Goal: Task Accomplishment & Management: Complete application form

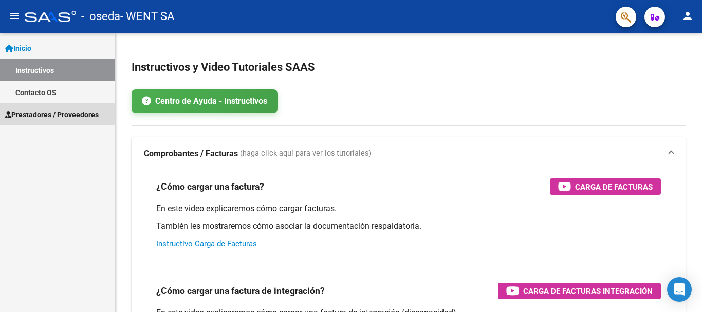
click at [65, 115] on span "Prestadores / Proveedores" at bounding box center [52, 114] width 94 height 11
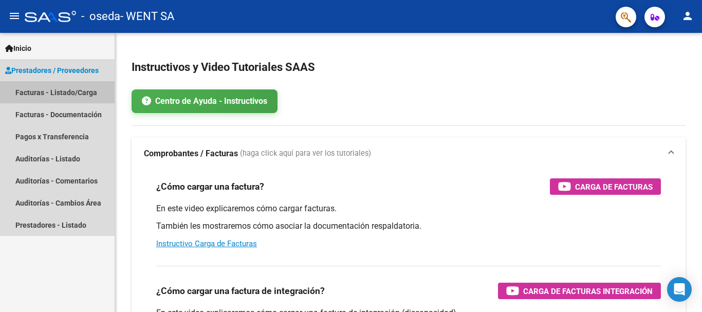
click at [50, 92] on link "Facturas - Listado/Carga" at bounding box center [57, 92] width 115 height 22
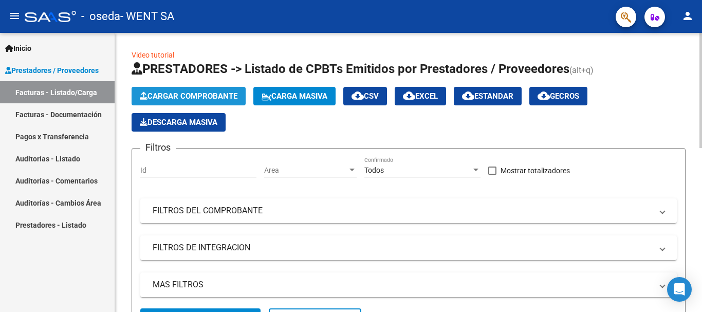
click at [169, 95] on span "Cargar Comprobante" at bounding box center [189, 96] width 98 height 9
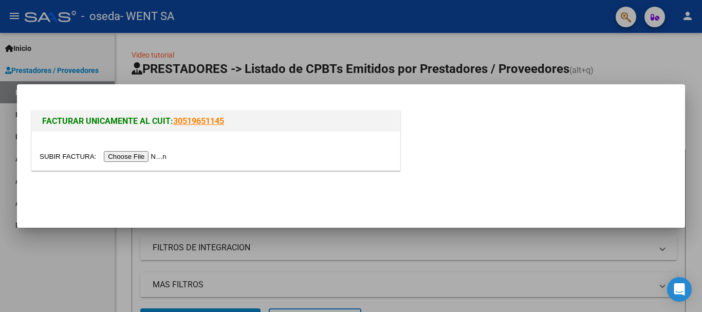
click at [116, 158] on input "file" at bounding box center [105, 156] width 130 height 11
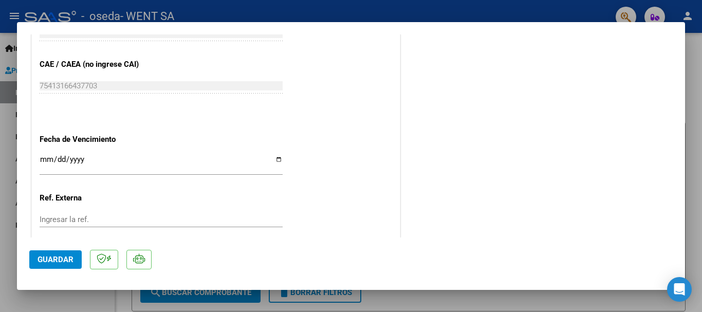
scroll to position [566, 0]
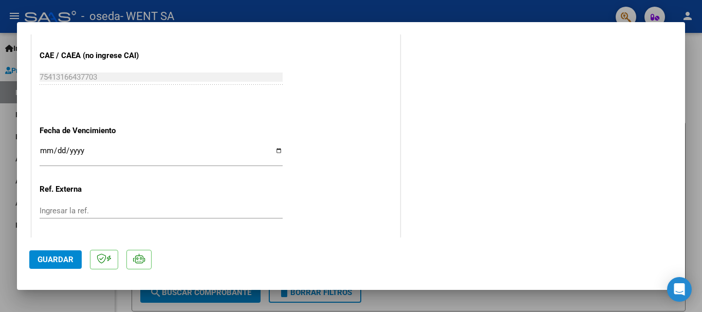
drag, startPoint x: 41, startPoint y: 152, endPoint x: 60, endPoint y: 165, distance: 22.7
click at [41, 152] on input "Ingresar la fecha" at bounding box center [161, 155] width 243 height 16
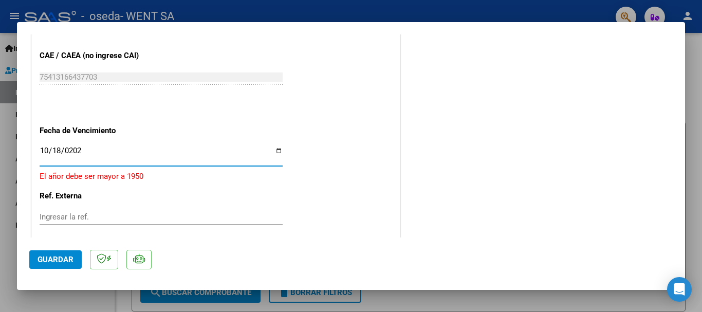
type input "[DATE]"
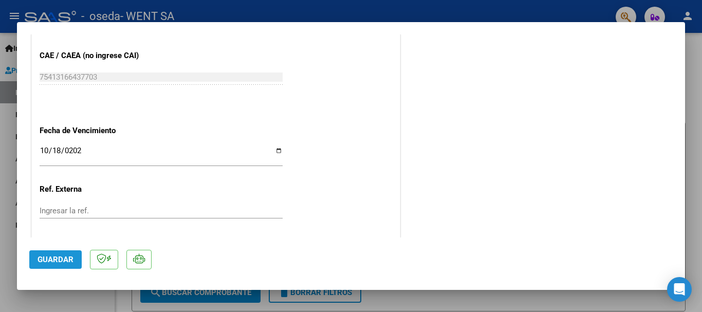
click at [50, 257] on span "Guardar" at bounding box center [56, 259] width 36 height 9
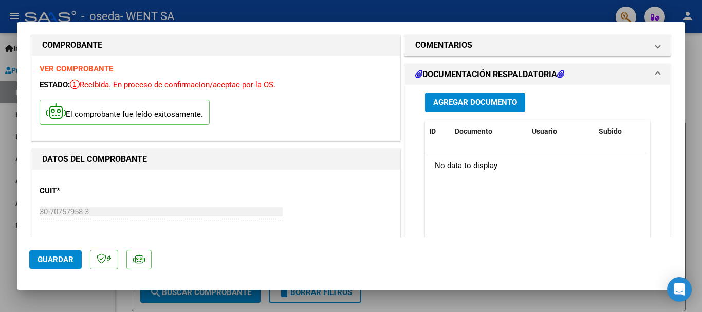
scroll to position [0, 0]
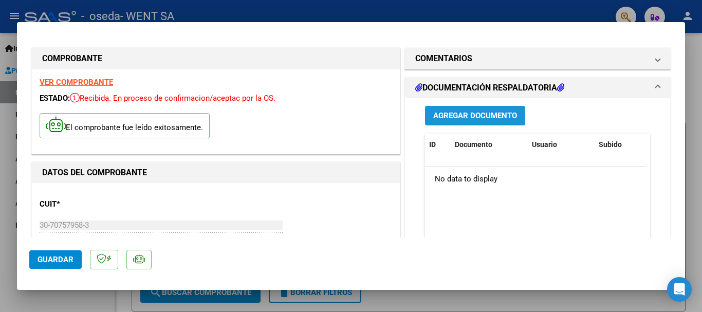
click at [476, 121] on button "Agregar Documento" at bounding box center [475, 115] width 100 height 19
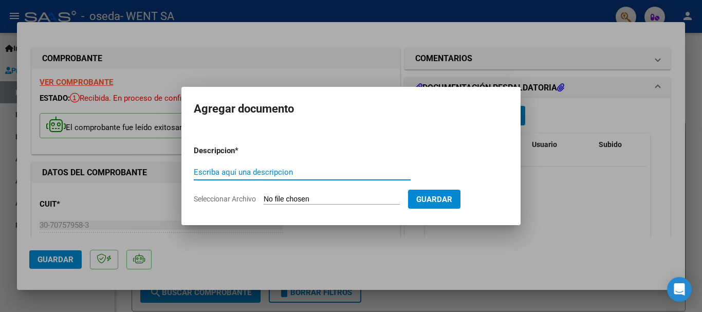
click at [307, 177] on div "Escriba aquí una descripcion" at bounding box center [302, 172] width 217 height 15
type input "S"
type input "DOC"
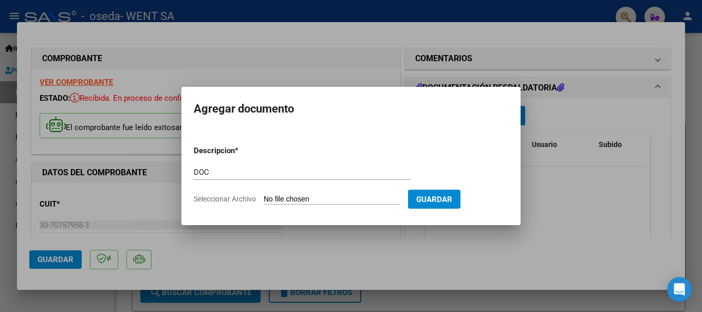
click at [315, 203] on input "Seleccionar Archivo" at bounding box center [332, 200] width 136 height 10
type input "C:\fakepath\143-7646.pdf"
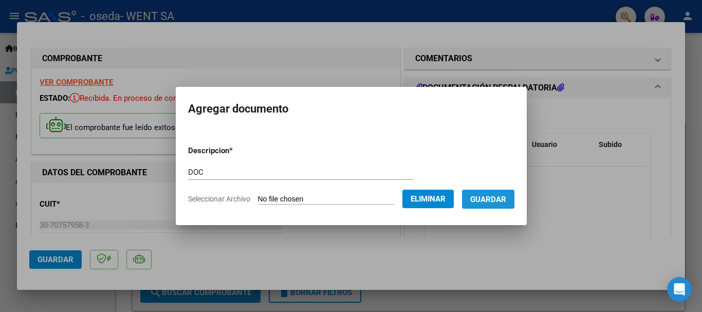
click at [495, 198] on span "Guardar" at bounding box center [489, 199] width 36 height 9
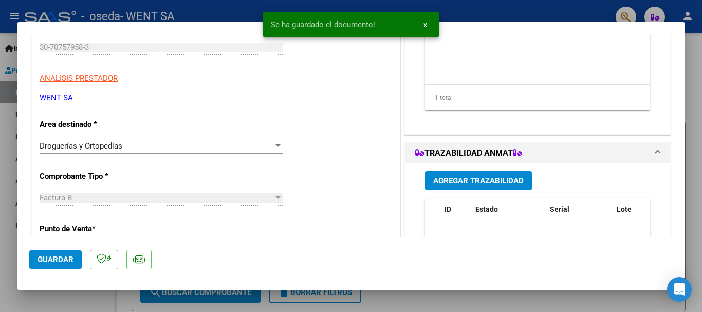
scroll to position [206, 0]
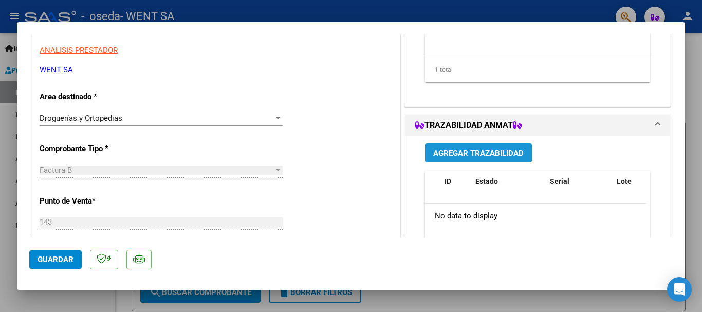
click at [457, 152] on span "Agregar Trazabilidad" at bounding box center [479, 153] width 91 height 9
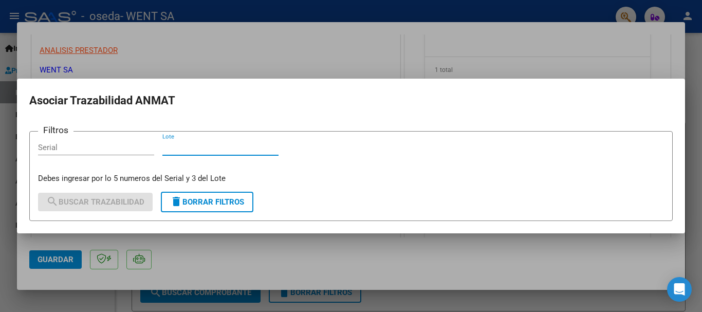
click at [250, 151] on input "Lote" at bounding box center [221, 147] width 116 height 9
type input "567"
click at [112, 149] on input "Serial" at bounding box center [96, 147] width 116 height 9
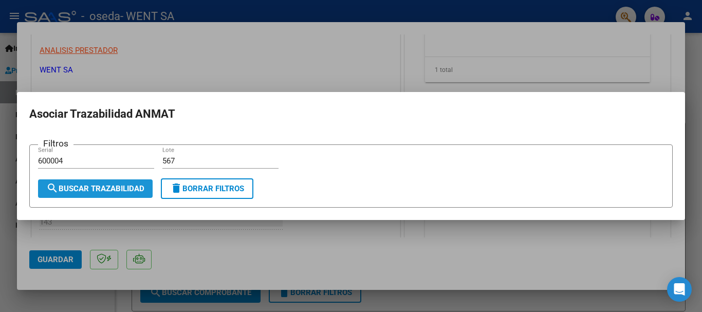
click at [127, 188] on span "search Buscar Trazabilidad" at bounding box center [95, 188] width 98 height 9
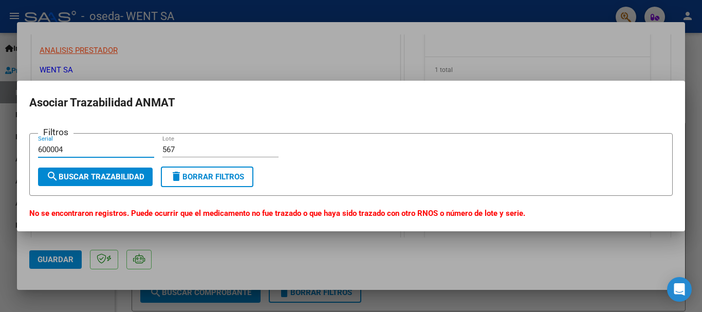
click at [64, 149] on input "600004" at bounding box center [96, 149] width 116 height 9
type input "60004"
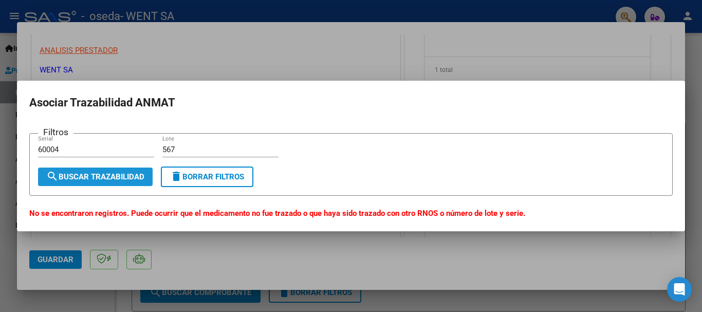
click at [122, 173] on span "search Buscar Trazabilidad" at bounding box center [95, 176] width 98 height 9
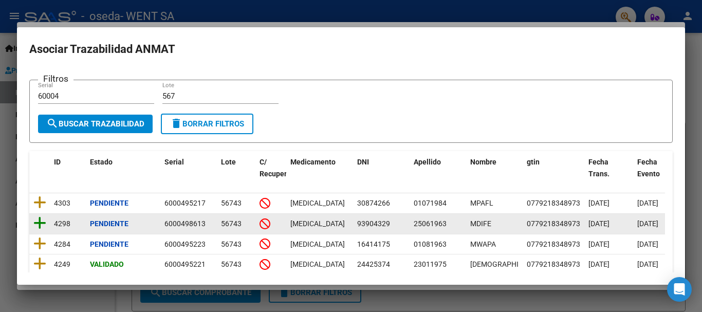
click at [38, 225] on icon at bounding box center [39, 223] width 13 height 14
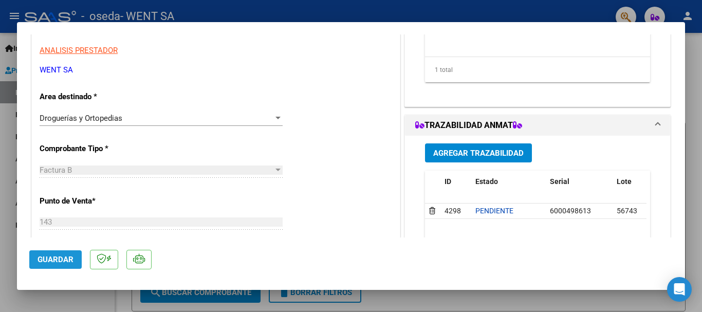
drag, startPoint x: 67, startPoint y: 259, endPoint x: 128, endPoint y: 285, distance: 66.3
click at [85, 265] on mat-dialog-actions "Guardar" at bounding box center [351, 258] width 644 height 41
click at [12, 159] on div at bounding box center [351, 156] width 702 height 312
type input "$ 0,00"
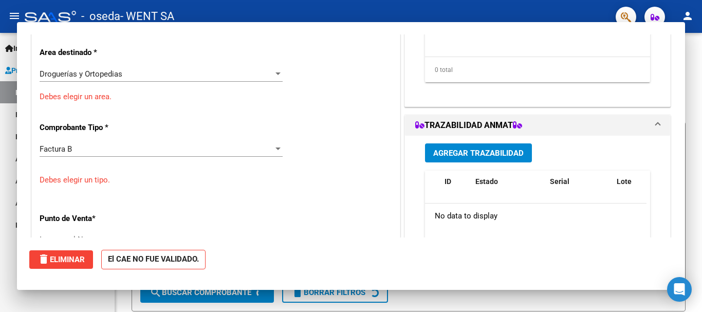
scroll to position [0, 0]
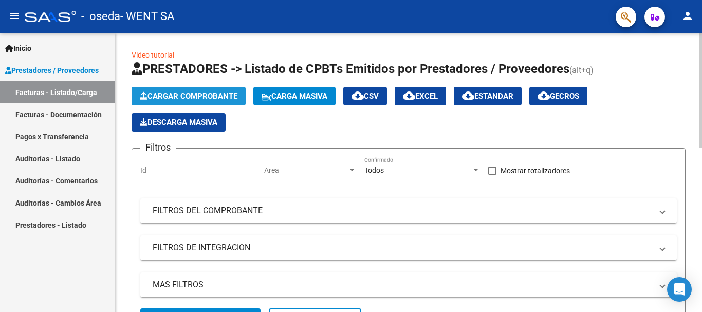
click at [181, 94] on span "Cargar Comprobante" at bounding box center [189, 96] width 98 height 9
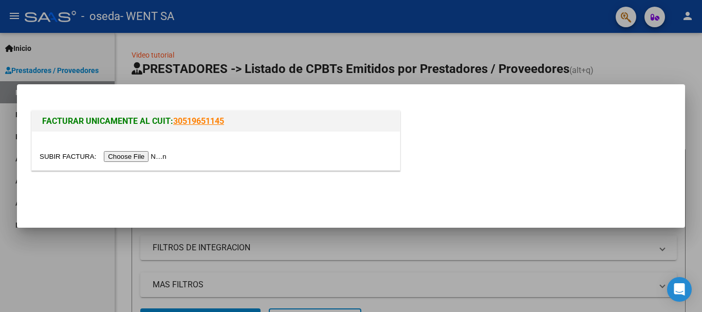
click at [144, 155] on input "file" at bounding box center [105, 156] width 130 height 11
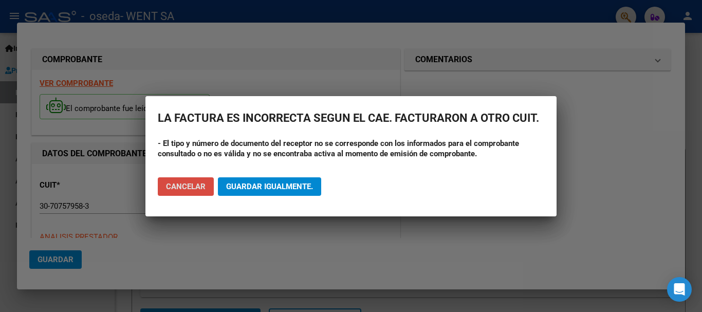
click at [175, 183] on span "Cancelar" at bounding box center [186, 186] width 40 height 9
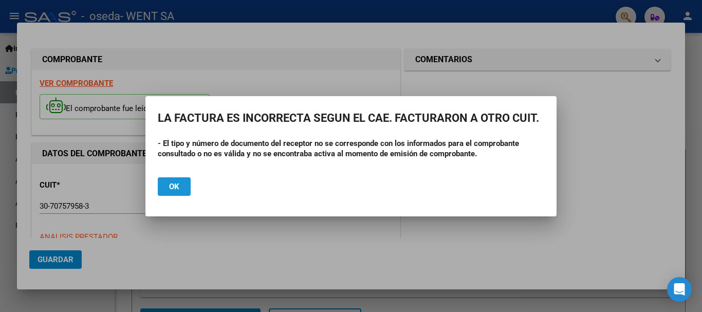
click at [185, 188] on button "Ok" at bounding box center [174, 186] width 33 height 19
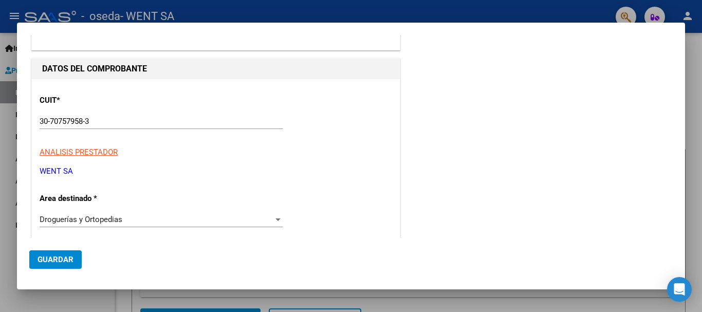
scroll to position [51, 0]
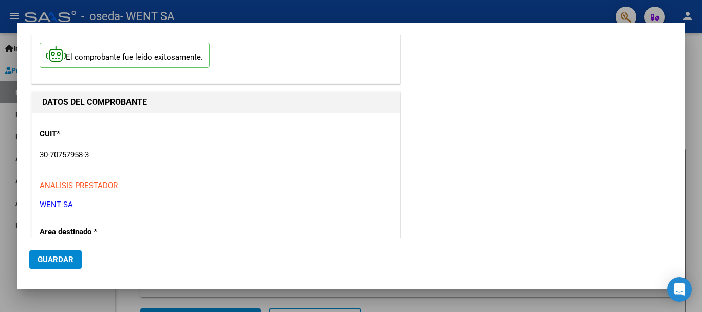
click at [7, 150] on div at bounding box center [351, 156] width 702 height 312
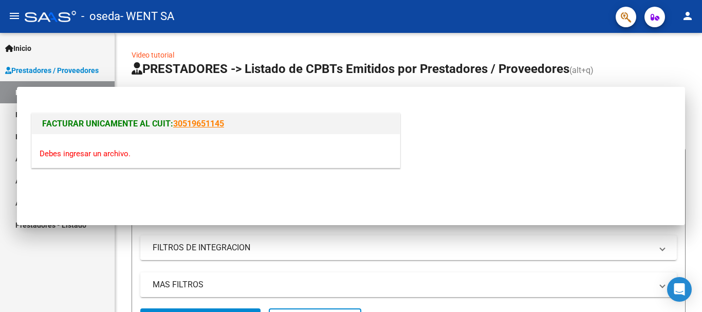
scroll to position [0, 0]
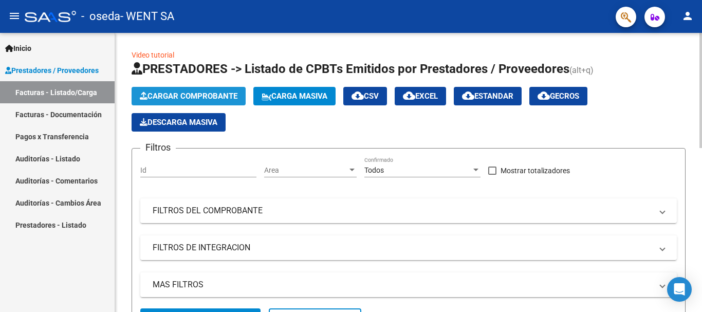
click at [194, 98] on span "Cargar Comprobante" at bounding box center [189, 96] width 98 height 9
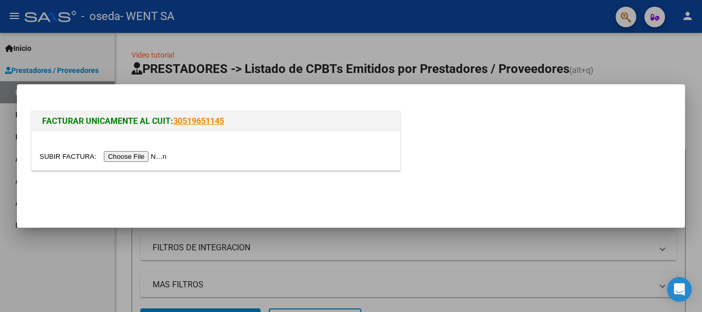
click at [151, 155] on input "file" at bounding box center [105, 156] width 130 height 11
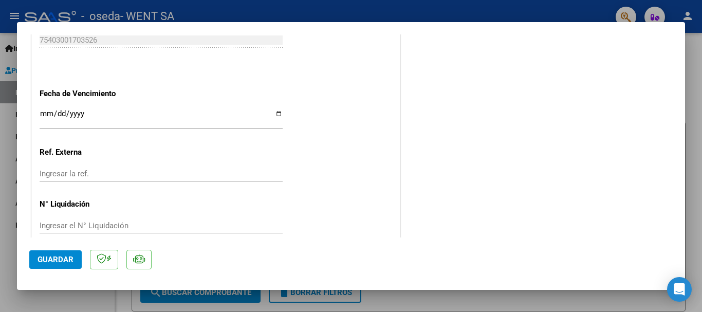
scroll to position [617, 0]
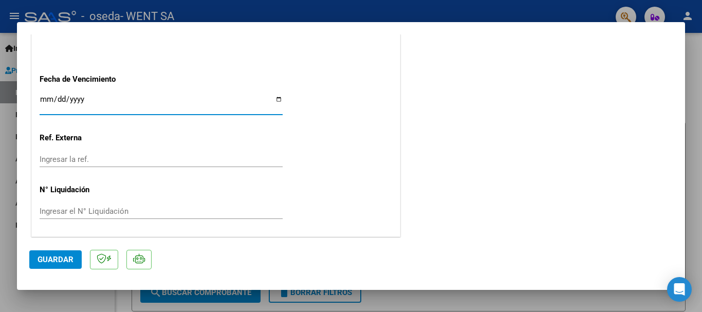
click at [45, 99] on input "Ingresar la fecha" at bounding box center [161, 103] width 243 height 16
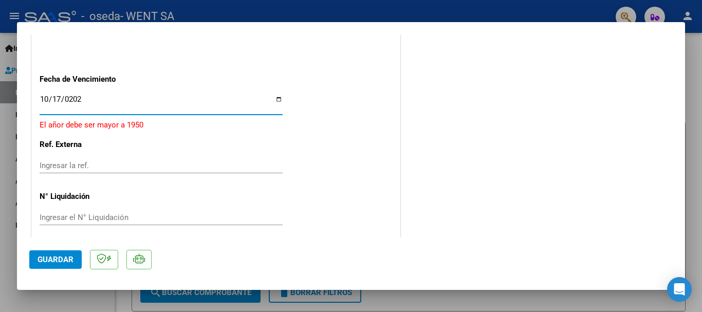
type input "[DATE]"
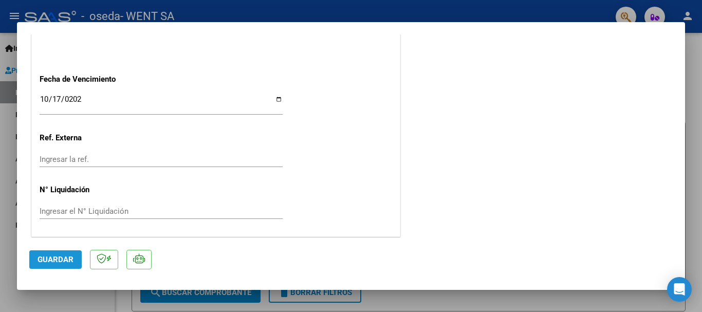
click at [64, 262] on span "Guardar" at bounding box center [56, 259] width 36 height 9
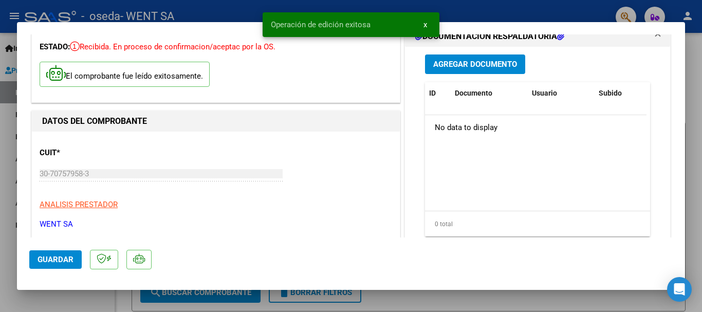
scroll to position [0, 0]
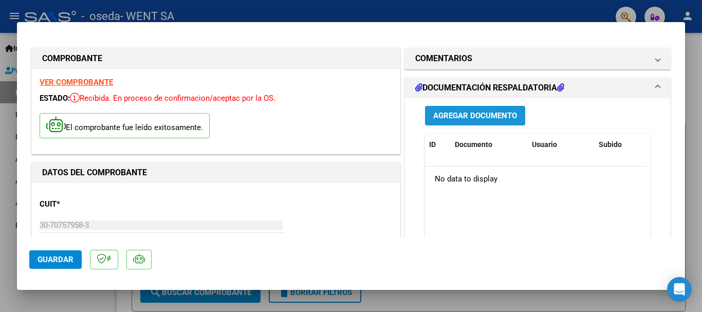
click at [464, 120] on span "Agregar Documento" at bounding box center [476, 116] width 84 height 9
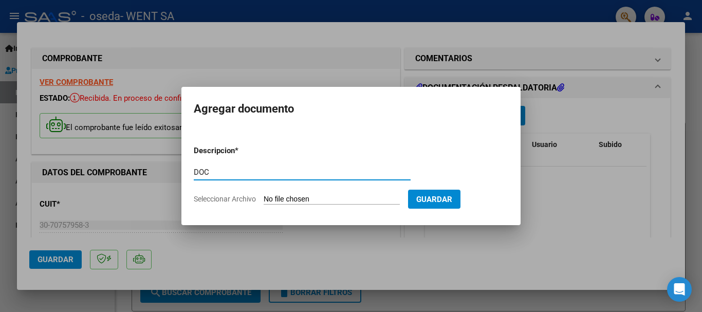
type input "DOC"
click at [326, 199] on input "Seleccionar Archivo" at bounding box center [332, 200] width 136 height 10
type input "C:\fakepath\143-7636.pdf"
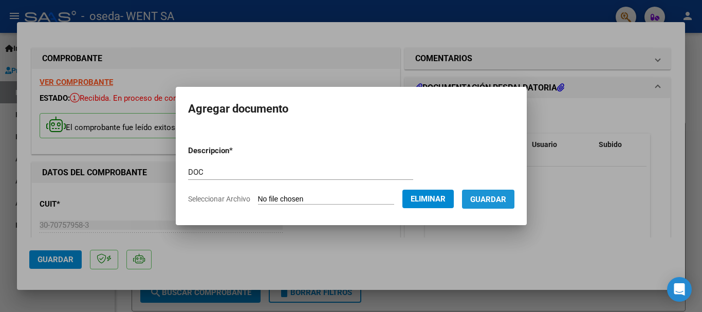
drag, startPoint x: 507, startPoint y: 199, endPoint x: 497, endPoint y: 192, distance: 12.3
click at [507, 199] on span "Guardar" at bounding box center [489, 199] width 36 height 9
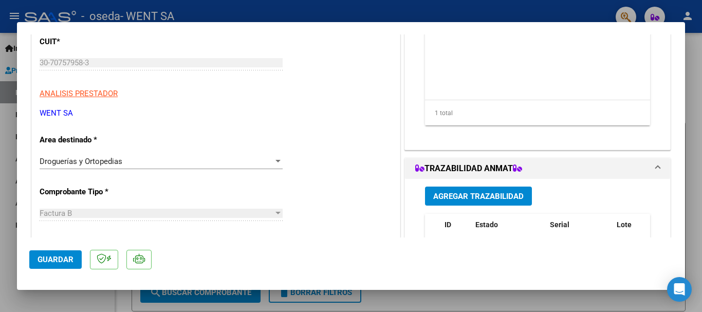
scroll to position [206, 0]
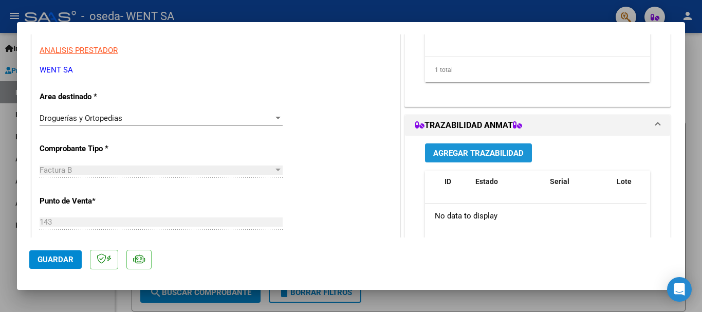
click at [470, 150] on span "Agregar Trazabilidad" at bounding box center [479, 153] width 91 height 9
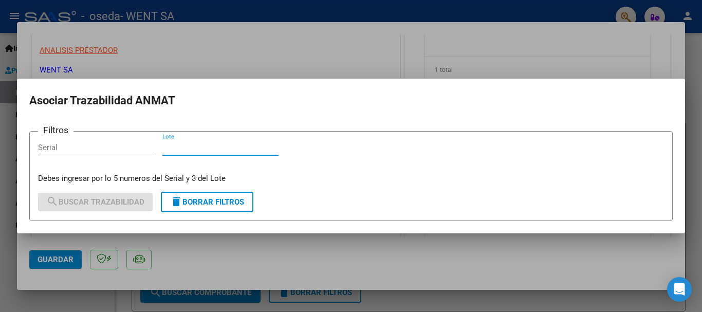
click at [239, 151] on input "Lote" at bounding box center [221, 147] width 116 height 9
type input "e"
type input "EAD"
click at [119, 151] on input "Serial" at bounding box center [96, 147] width 116 height 9
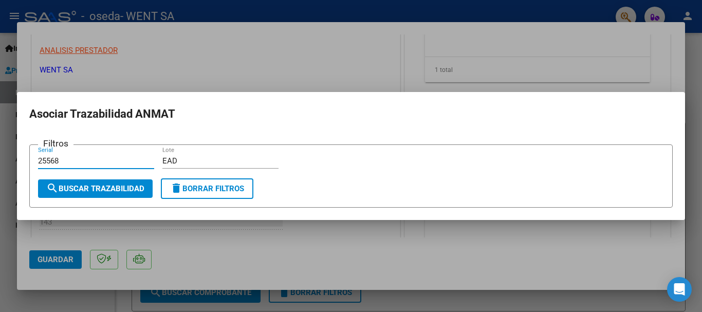
type input "25568"
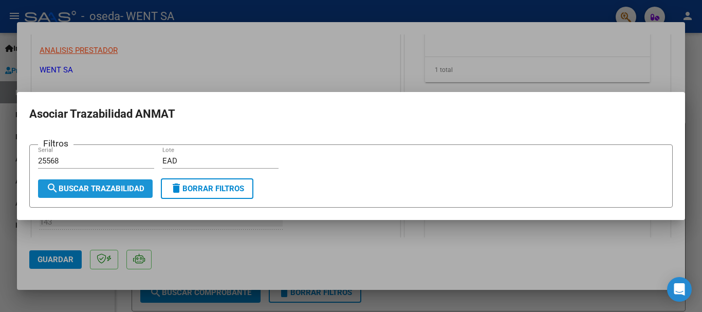
click at [96, 186] on span "search Buscar Trazabilidad" at bounding box center [95, 188] width 98 height 9
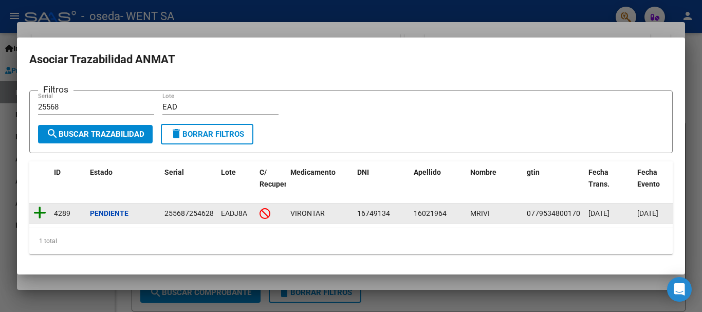
click at [41, 206] on icon at bounding box center [39, 213] width 13 height 14
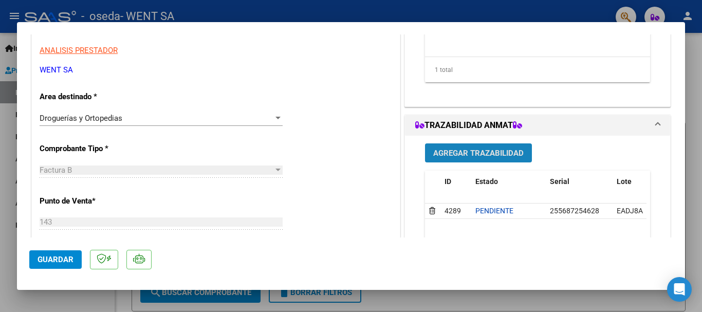
click at [470, 158] on button "Agregar Trazabilidad" at bounding box center [478, 152] width 107 height 19
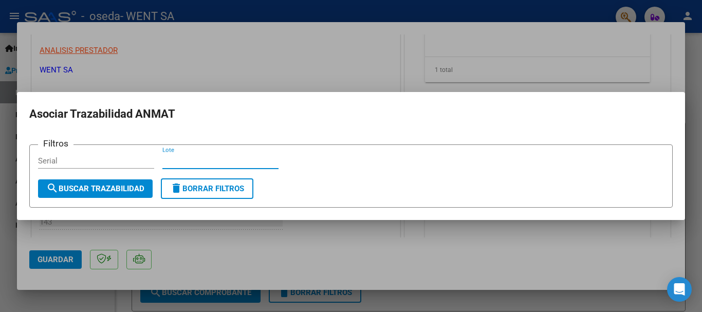
click at [232, 161] on input "Lote" at bounding box center [221, 160] width 116 height 9
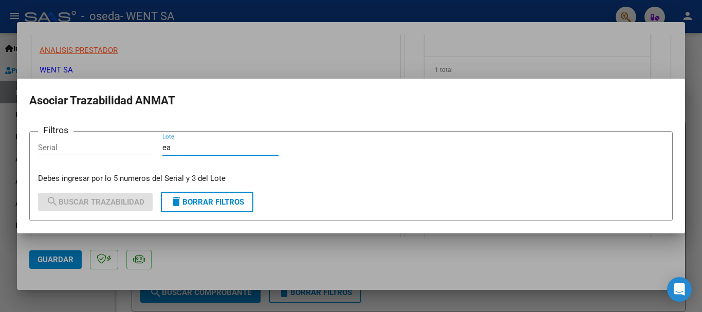
type input "e"
type input "EAD"
drag, startPoint x: 89, startPoint y: 144, endPoint x: 110, endPoint y: 152, distance: 22.0
click at [91, 145] on input "Serial" at bounding box center [96, 147] width 116 height 9
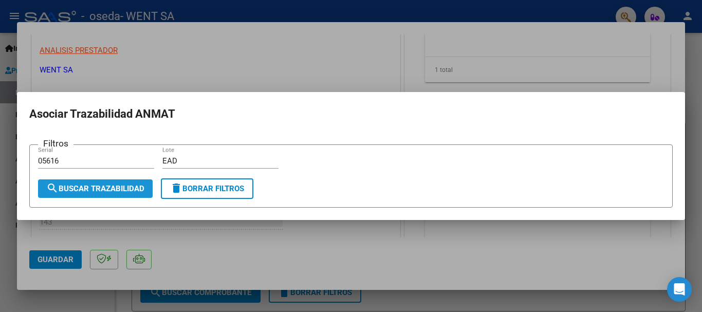
click at [117, 179] on button "search Buscar Trazabilidad" at bounding box center [95, 188] width 115 height 19
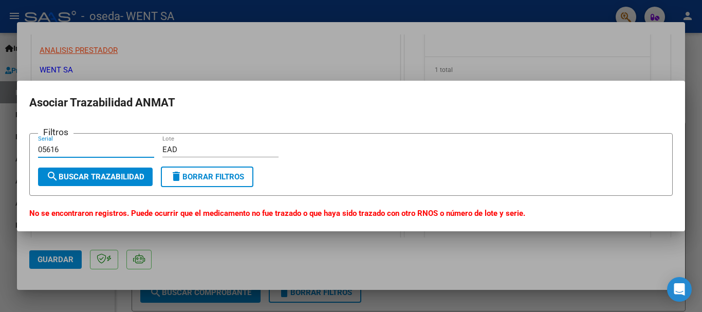
drag, startPoint x: 80, startPoint y: 148, endPoint x: 29, endPoint y: 146, distance: 51.5
click at [29, 146] on mat-dialog-content "Filtros 05616 Serial EAD Lote search Buscar Trazabilidad delete Borrar Filtros …" at bounding box center [351, 171] width 669 height 97
type input "08916"
click at [117, 173] on span "search Buscar Trazabilidad" at bounding box center [95, 176] width 98 height 9
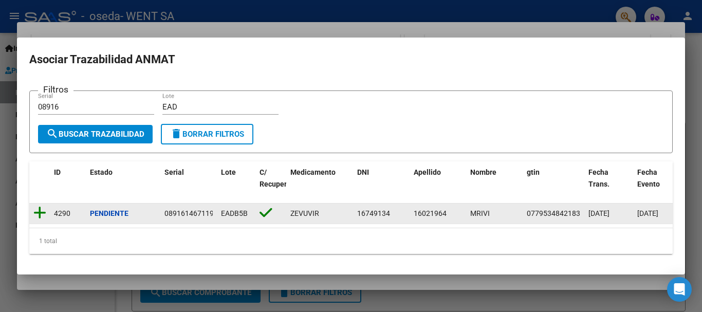
drag, startPoint x: 39, startPoint y: 208, endPoint x: 74, endPoint y: 229, distance: 41.1
click at [40, 208] on icon at bounding box center [39, 213] width 13 height 14
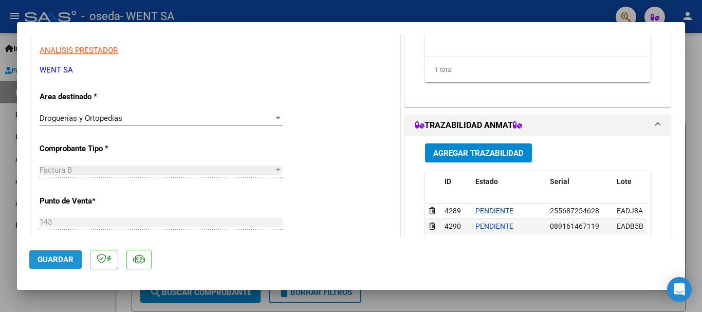
click at [69, 262] on span "Guardar" at bounding box center [56, 259] width 36 height 9
click at [75, 264] on button "Guardar" at bounding box center [55, 259] width 52 height 19
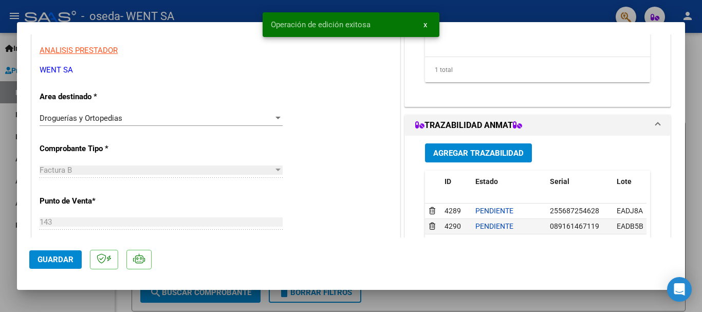
click at [12, 108] on div at bounding box center [351, 156] width 702 height 312
type input "$ 0,00"
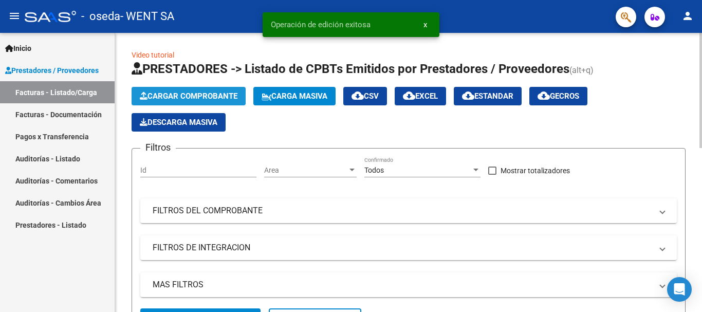
click at [178, 91] on button "Cargar Comprobante" at bounding box center [189, 96] width 114 height 19
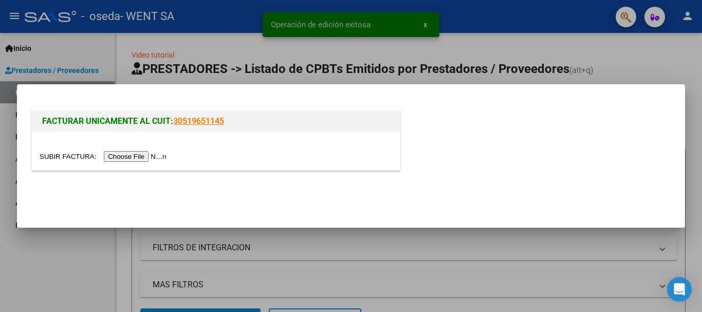
click at [132, 154] on input "file" at bounding box center [105, 156] width 130 height 11
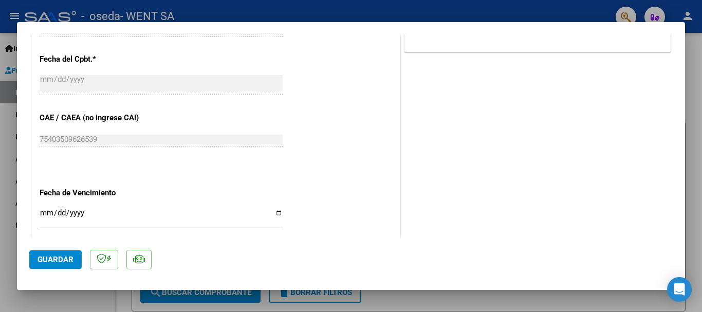
scroll to position [566, 0]
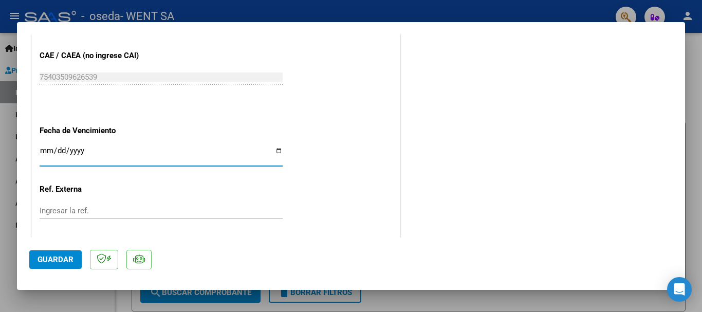
click at [45, 154] on input "Ingresar la fecha" at bounding box center [161, 155] width 243 height 16
type input "[DATE]"
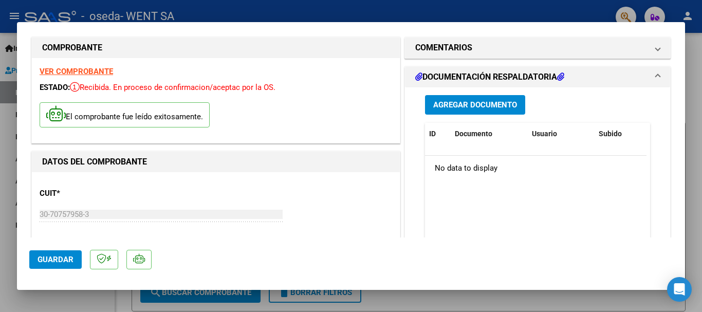
scroll to position [2, 0]
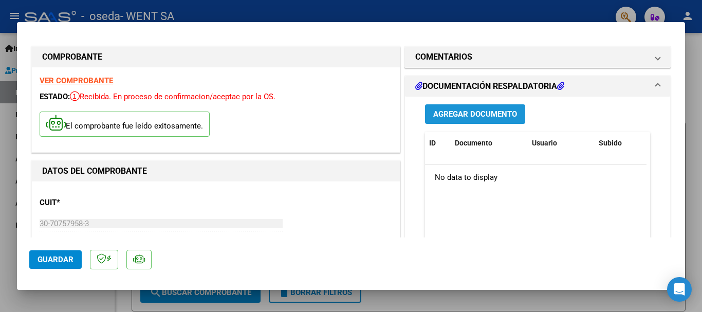
click at [476, 116] on span "Agregar Documento" at bounding box center [476, 114] width 84 height 9
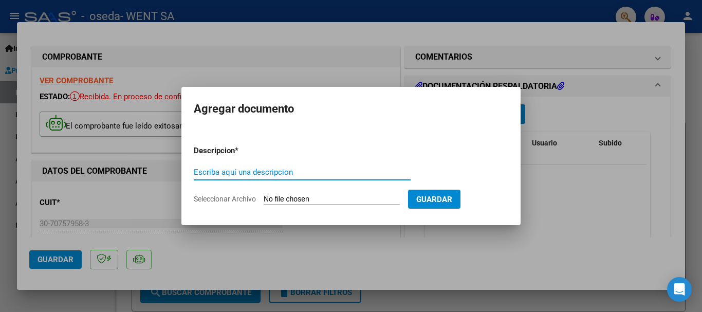
click at [294, 170] on input "Escriba aquí una descripcion" at bounding box center [302, 172] width 217 height 9
type input "DOC"
click at [297, 200] on input "Seleccionar Archivo" at bounding box center [332, 200] width 136 height 10
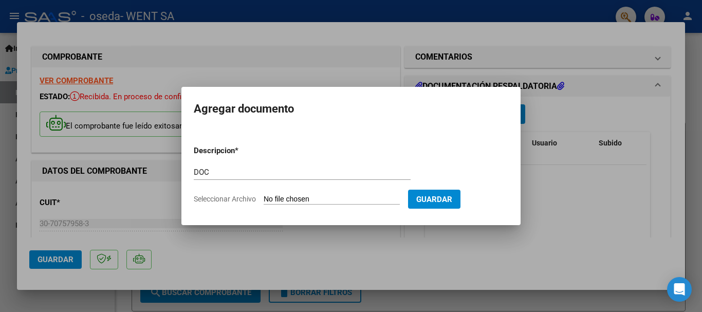
type input "C:\fakepath\143-7616.pdf"
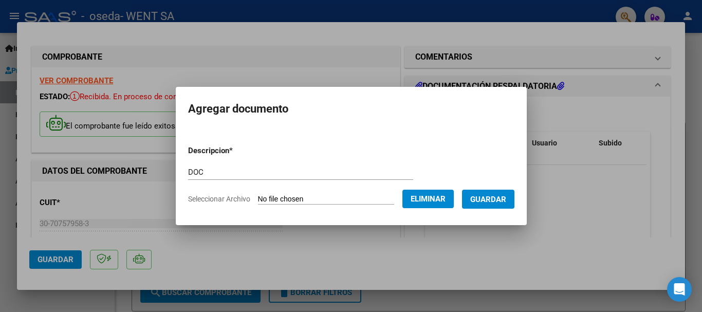
click at [515, 195] on button "Guardar" at bounding box center [488, 199] width 52 height 19
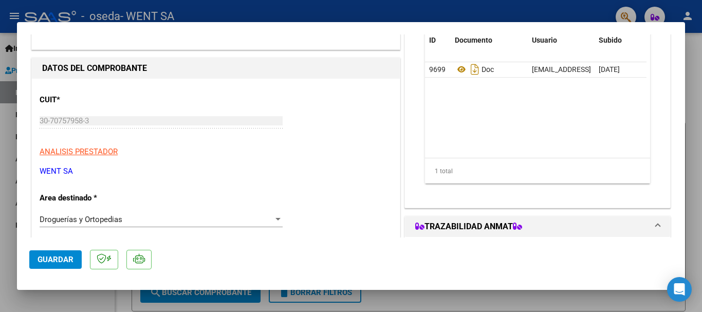
scroll to position [156, 0]
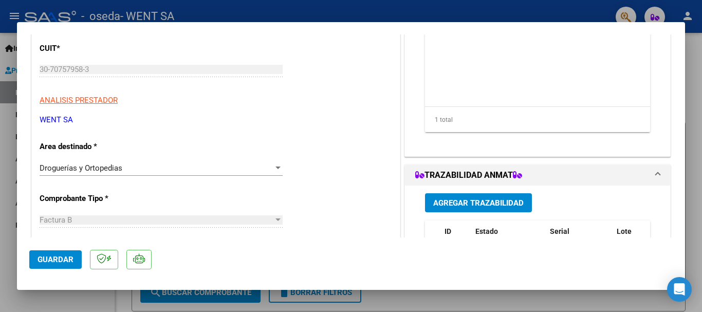
click at [447, 199] on span "Agregar Trazabilidad" at bounding box center [479, 203] width 91 height 9
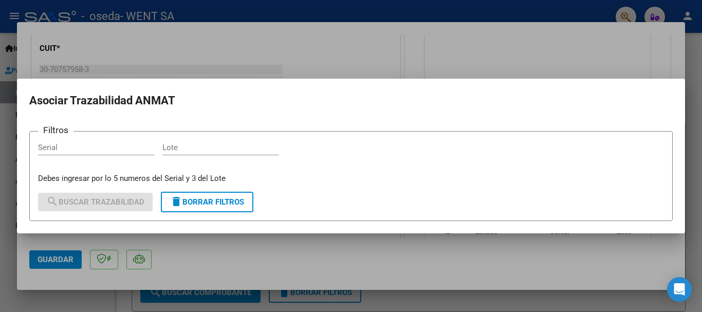
click at [218, 153] on div "Lote" at bounding box center [221, 147] width 116 height 15
drag, startPoint x: 221, startPoint y: 146, endPoint x: 226, endPoint y: 152, distance: 7.7
click at [222, 146] on input "Lote" at bounding box center [221, 147] width 116 height 9
type input "B"
type input "N00"
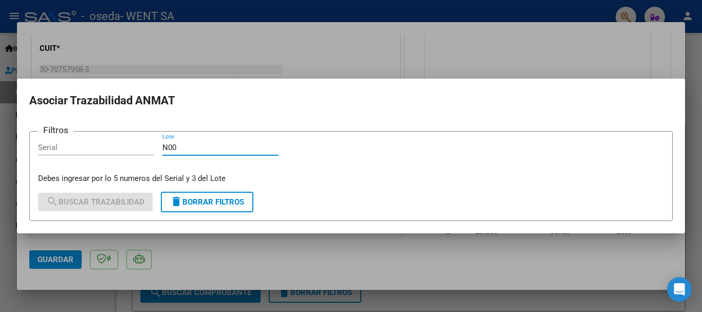
drag, startPoint x: 129, startPoint y: 148, endPoint x: 134, endPoint y: 149, distance: 5.4
click at [130, 148] on input "Serial" at bounding box center [96, 147] width 116 height 9
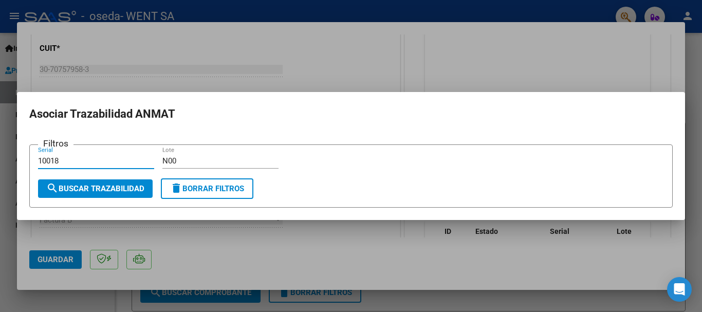
type input "10018"
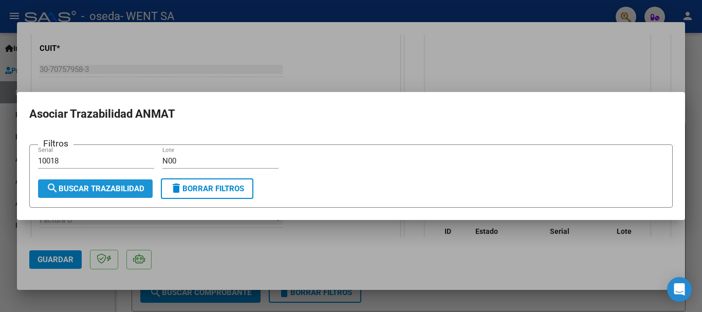
click at [130, 184] on span "search Buscar Trazabilidad" at bounding box center [95, 188] width 98 height 9
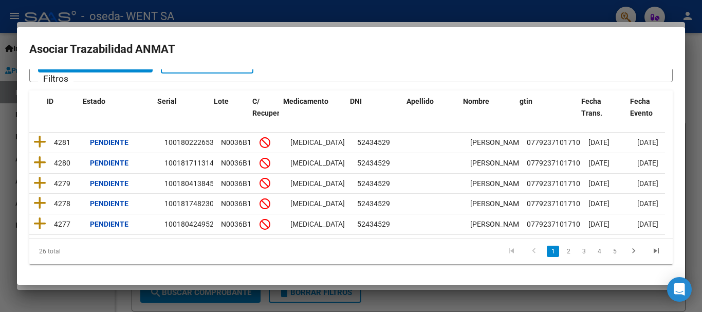
scroll to position [0, 17]
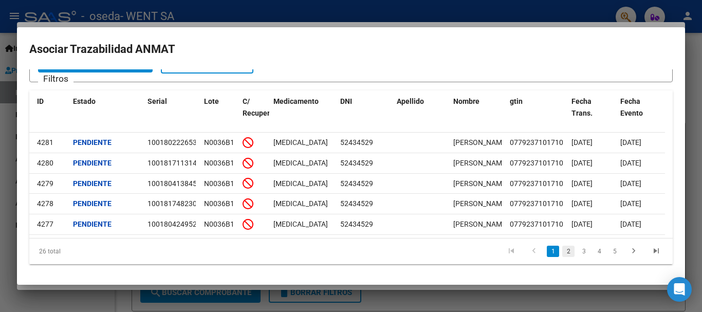
click at [563, 250] on link "2" at bounding box center [569, 251] width 12 height 11
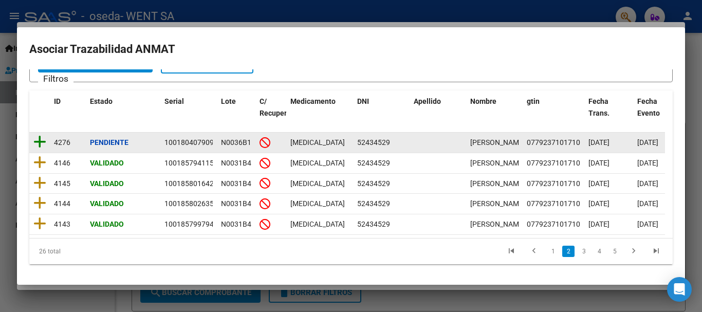
click at [39, 135] on icon at bounding box center [39, 142] width 13 height 14
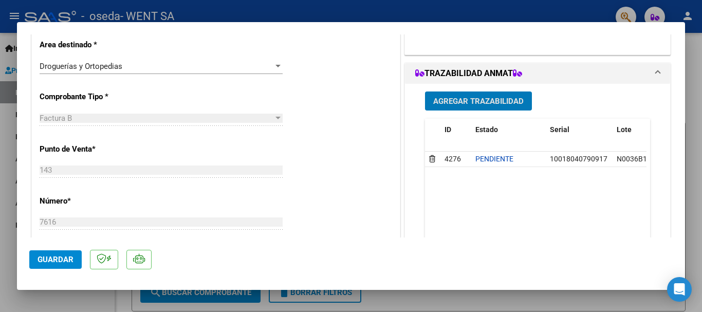
scroll to position [259, 0]
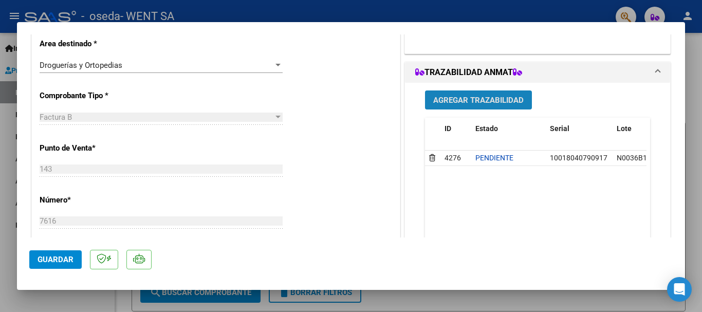
click at [490, 99] on span "Agregar Trazabilidad" at bounding box center [479, 100] width 91 height 9
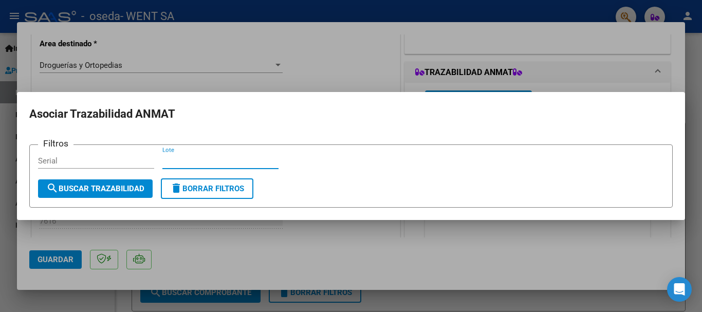
click at [203, 160] on input "Lote" at bounding box center [221, 160] width 116 height 9
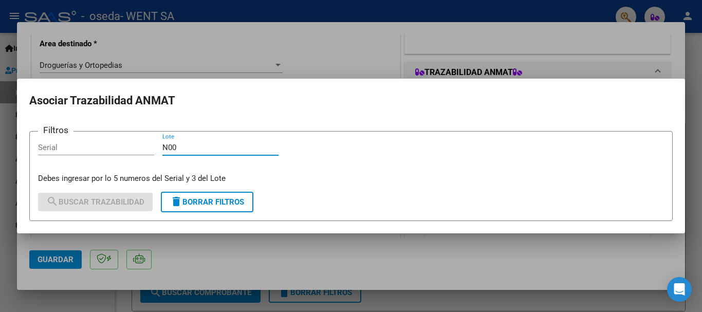
type input "N00"
drag, startPoint x: 150, startPoint y: 147, endPoint x: 154, endPoint y: 241, distance: 94.2
click at [149, 147] on input "Serial" at bounding box center [96, 147] width 116 height 9
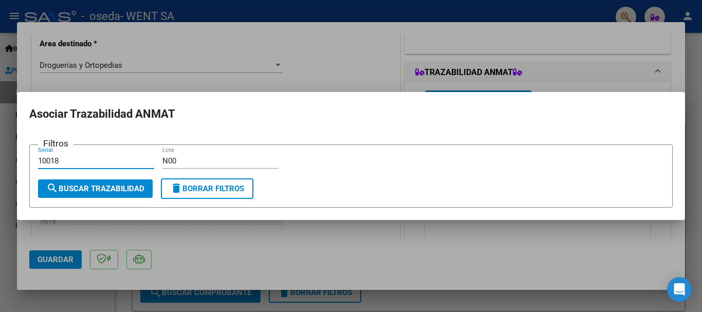
type input "10018"
click at [119, 185] on span "search Buscar Trazabilidad" at bounding box center [95, 188] width 98 height 9
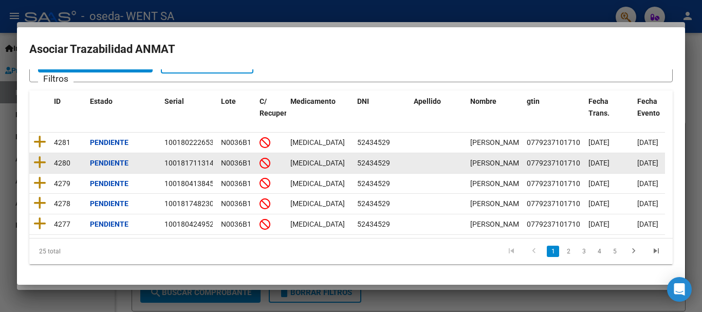
scroll to position [95, 0]
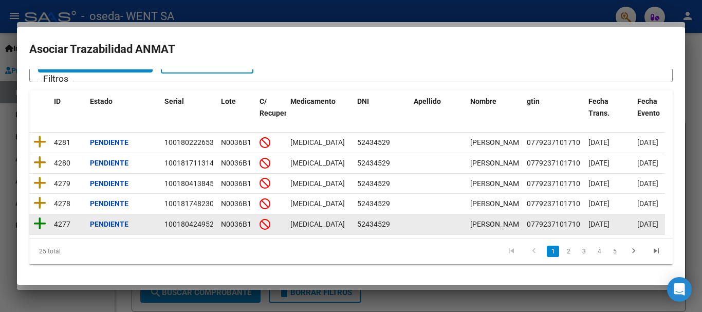
click at [37, 217] on icon at bounding box center [39, 224] width 13 height 14
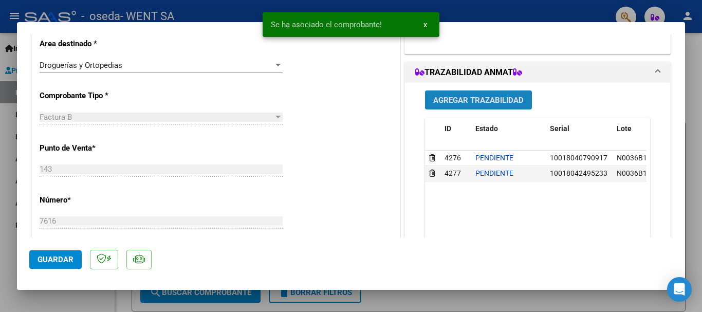
click at [464, 105] on button "Agregar Trazabilidad" at bounding box center [478, 100] width 107 height 19
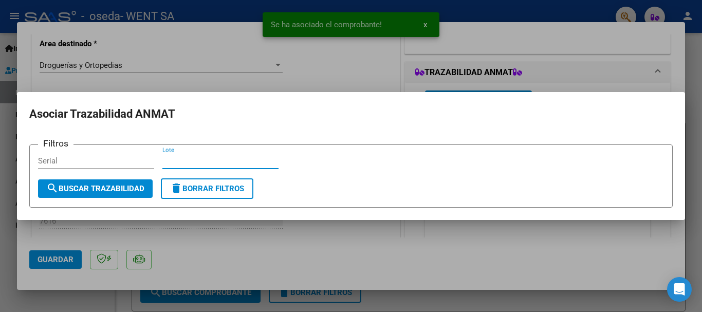
drag, startPoint x: 235, startPoint y: 163, endPoint x: 256, endPoint y: 150, distance: 25.1
click at [242, 158] on input "Lote" at bounding box center [221, 160] width 116 height 9
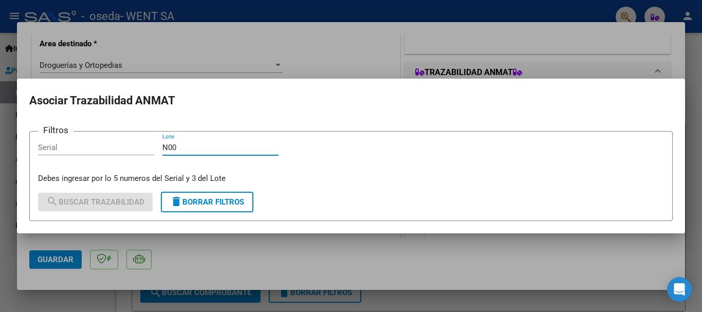
type input "N00"
click at [137, 145] on input "Serial" at bounding box center [96, 147] width 116 height 9
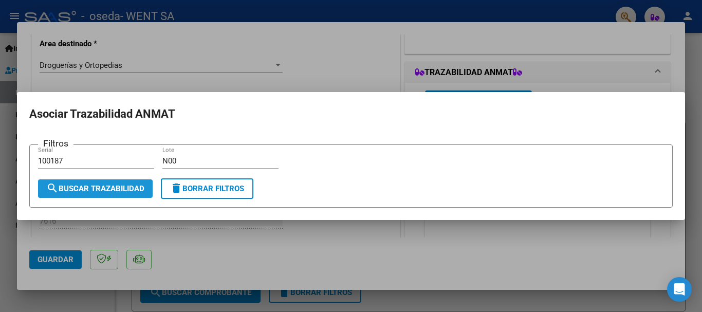
click at [116, 188] on span "search Buscar Trazabilidad" at bounding box center [95, 188] width 98 height 9
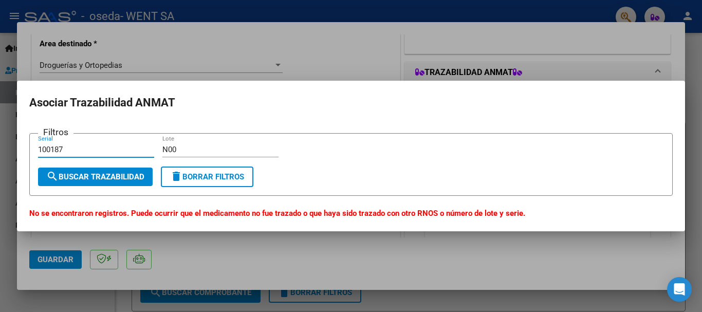
click at [119, 153] on input "100187" at bounding box center [96, 149] width 116 height 9
type input "10018"
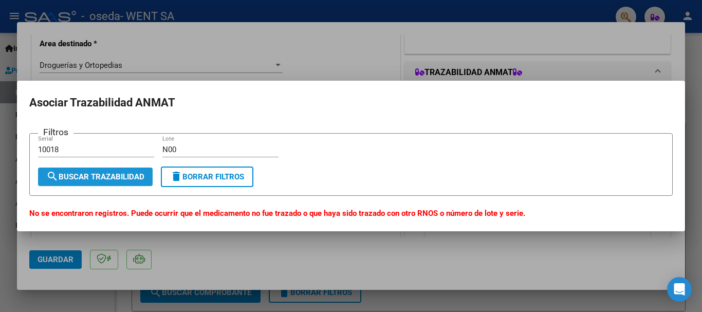
click at [98, 177] on span "search Buscar Trazabilidad" at bounding box center [95, 176] width 98 height 9
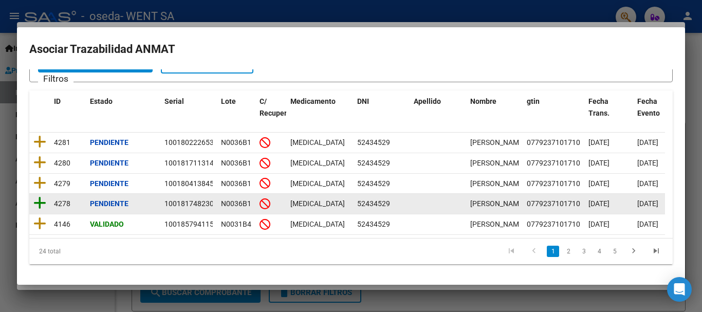
click at [44, 196] on icon at bounding box center [39, 203] width 13 height 14
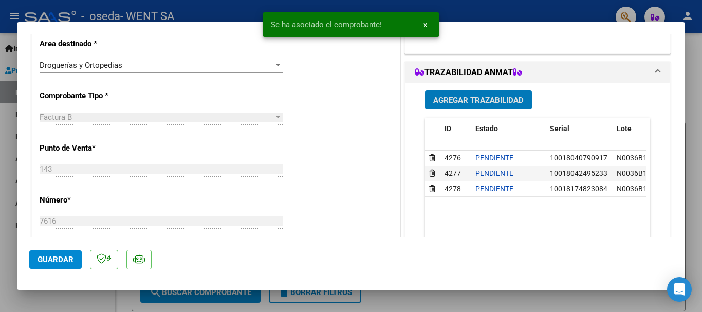
click at [447, 101] on span "Agregar Trazabilidad" at bounding box center [479, 100] width 91 height 9
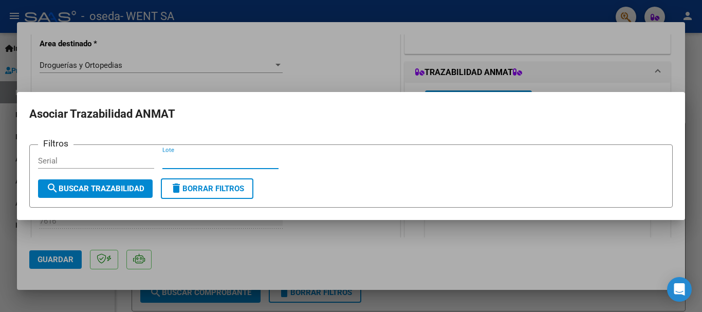
click at [257, 161] on input "Lote" at bounding box center [221, 160] width 116 height 9
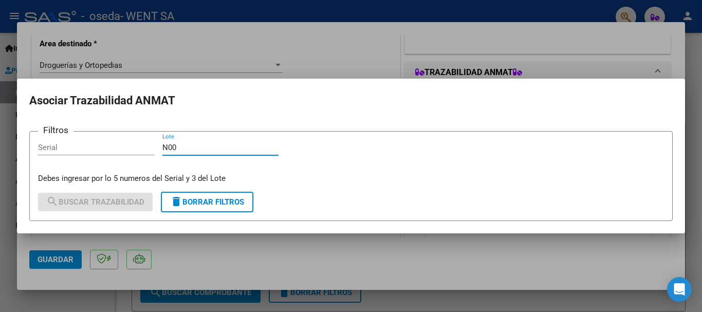
type input "N00"
click at [133, 151] on input "Serial" at bounding box center [96, 147] width 116 height 9
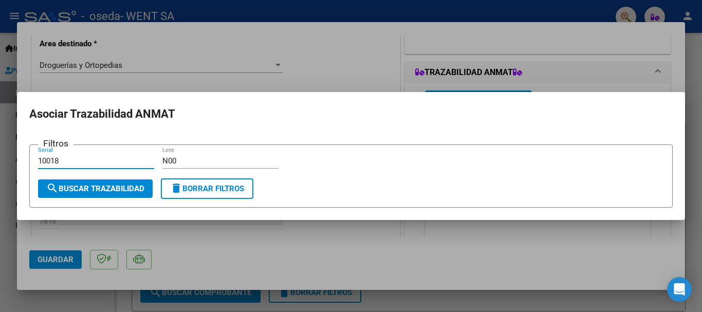
type input "10018"
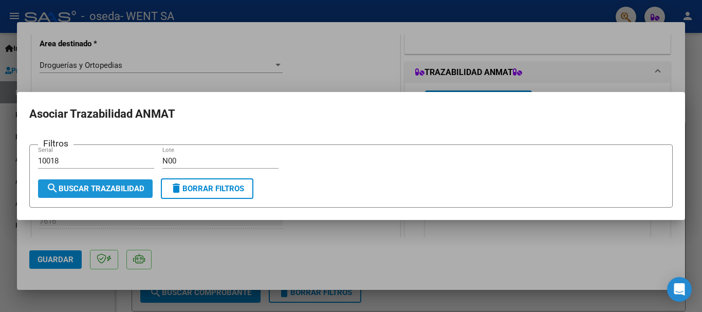
click at [106, 191] on span "search Buscar Trazabilidad" at bounding box center [95, 188] width 98 height 9
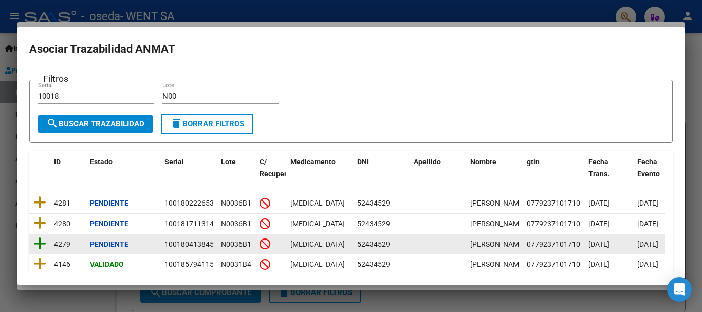
click at [39, 251] on icon at bounding box center [39, 244] width 13 height 14
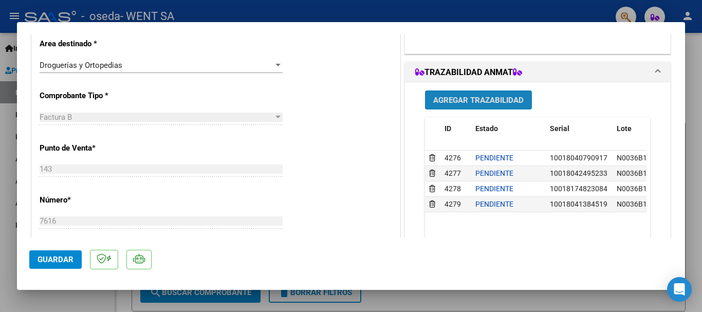
click at [484, 94] on button "Agregar Trazabilidad" at bounding box center [478, 100] width 107 height 19
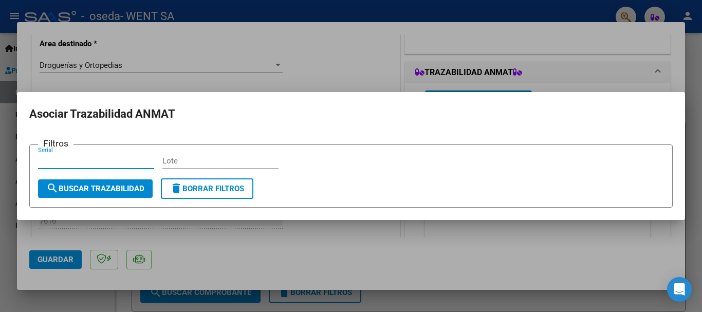
click at [222, 158] on input "Lote" at bounding box center [221, 160] width 116 height 9
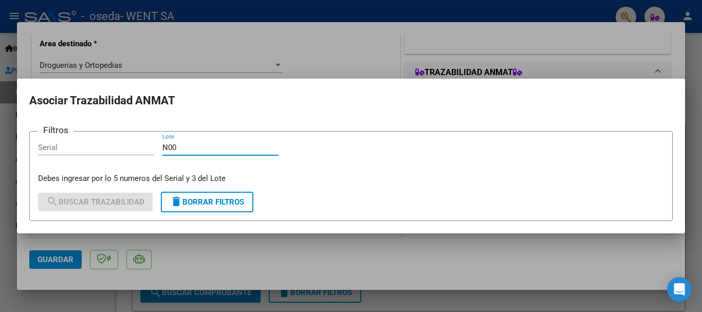
type input "N00"
click at [101, 152] on input "Serial" at bounding box center [96, 147] width 116 height 9
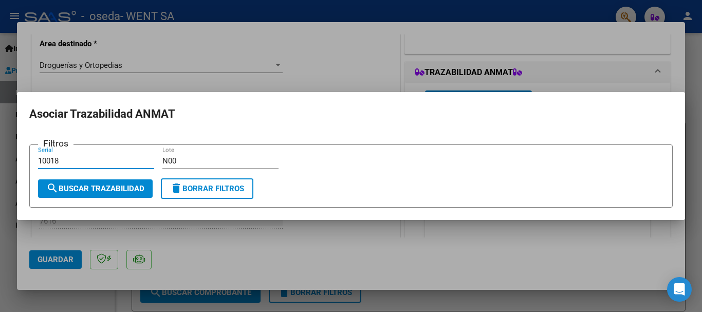
type input "10018"
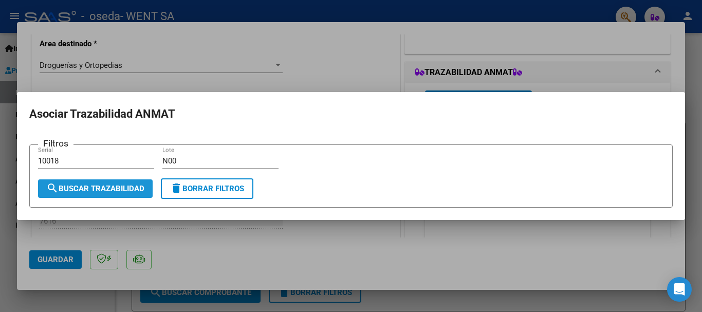
click at [84, 182] on button "search Buscar Trazabilidad" at bounding box center [95, 188] width 115 height 19
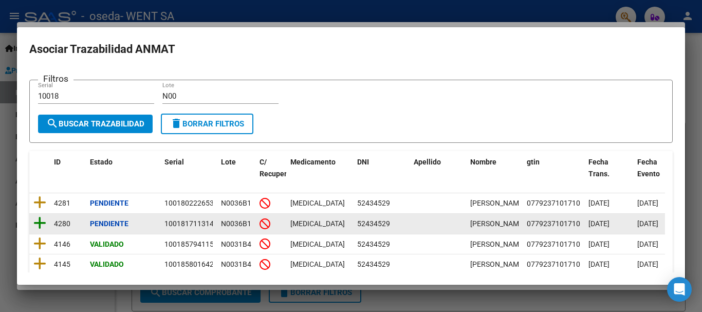
click at [37, 228] on icon at bounding box center [39, 223] width 13 height 14
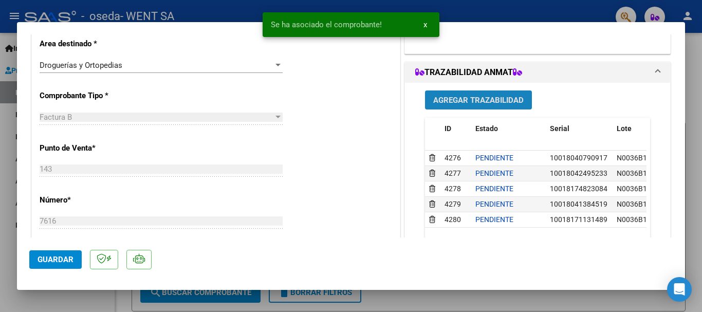
click at [477, 100] on span "Agregar Trazabilidad" at bounding box center [479, 100] width 91 height 9
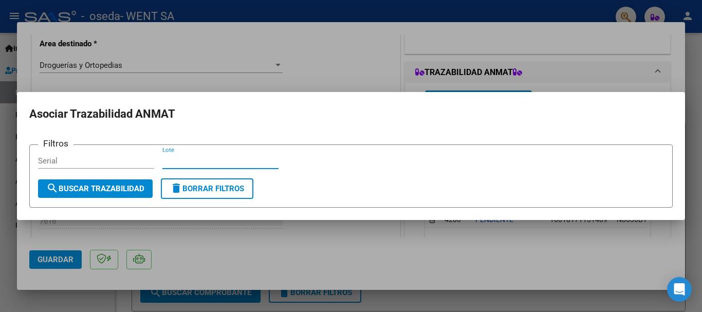
click at [255, 160] on input "Lote" at bounding box center [221, 160] width 116 height 9
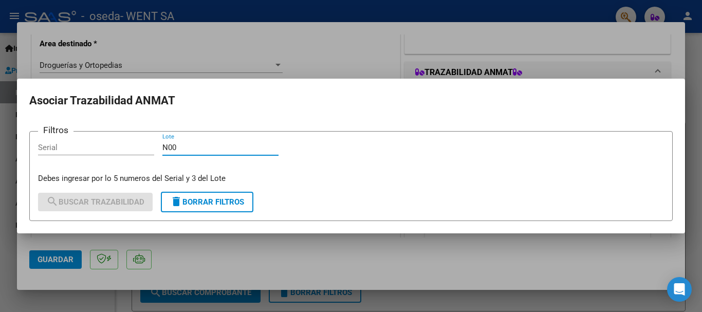
type input "N00"
click at [109, 149] on input "Serial" at bounding box center [96, 147] width 116 height 9
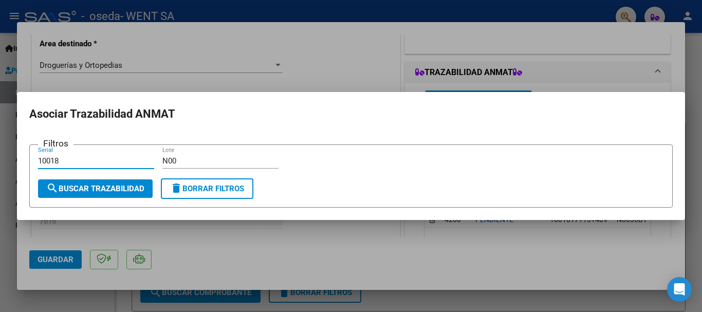
type input "10018"
click at [101, 182] on button "search Buscar Trazabilidad" at bounding box center [95, 188] width 115 height 19
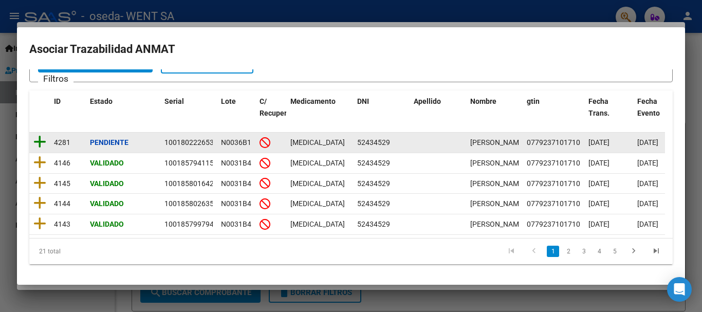
click at [34, 135] on icon at bounding box center [39, 142] width 13 height 14
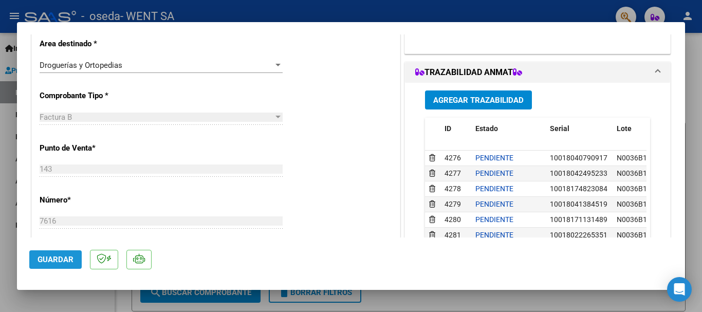
click at [62, 251] on button "Guardar" at bounding box center [55, 259] width 52 height 19
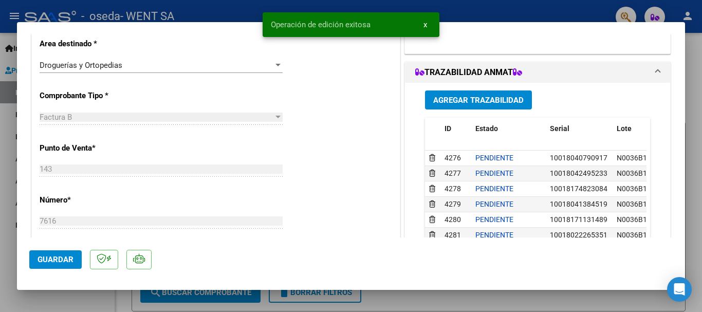
click at [6, 139] on div at bounding box center [351, 156] width 702 height 312
type input "$ 0,00"
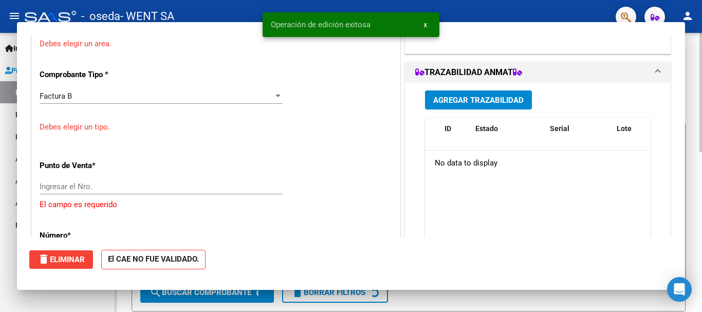
scroll to position [227, 0]
